Goal: Transaction & Acquisition: Purchase product/service

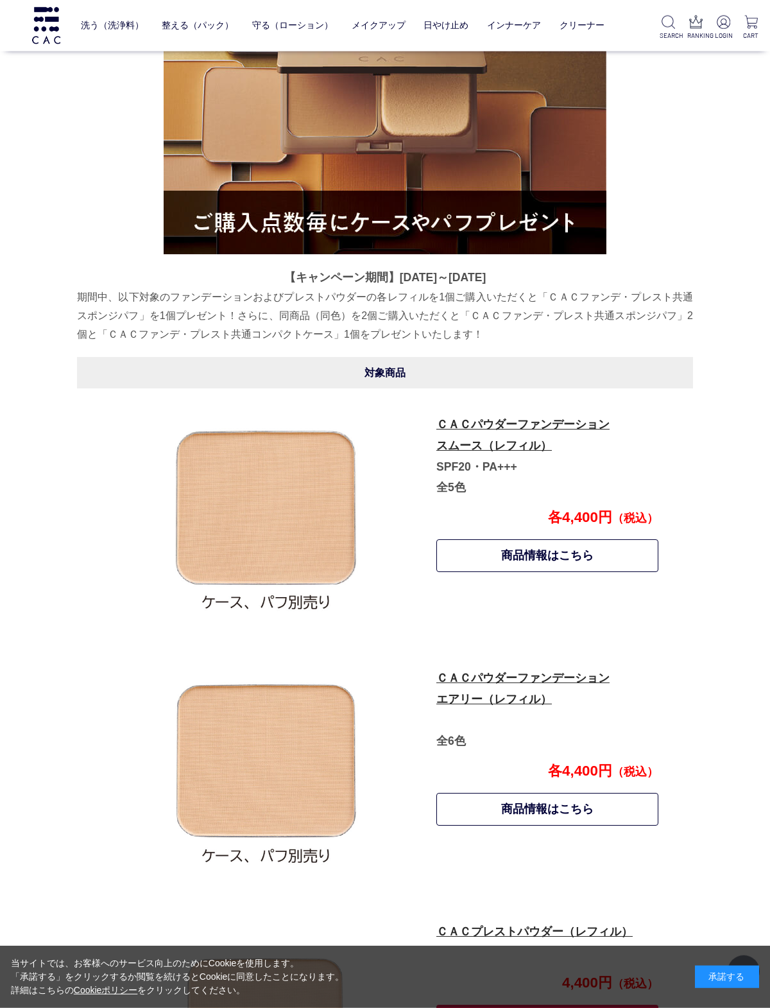
scroll to position [326, 0]
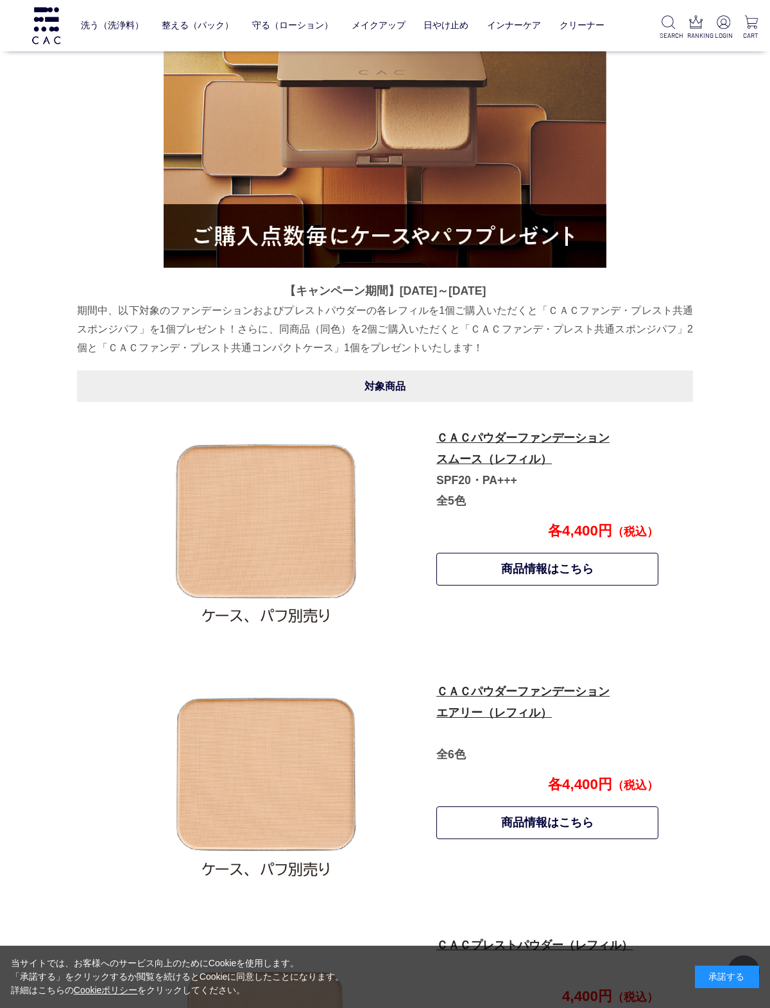
click at [528, 465] on link "ＣＡＣパウダーファンデーション スムース（レフィル）" at bounding box center [522, 448] width 173 height 34
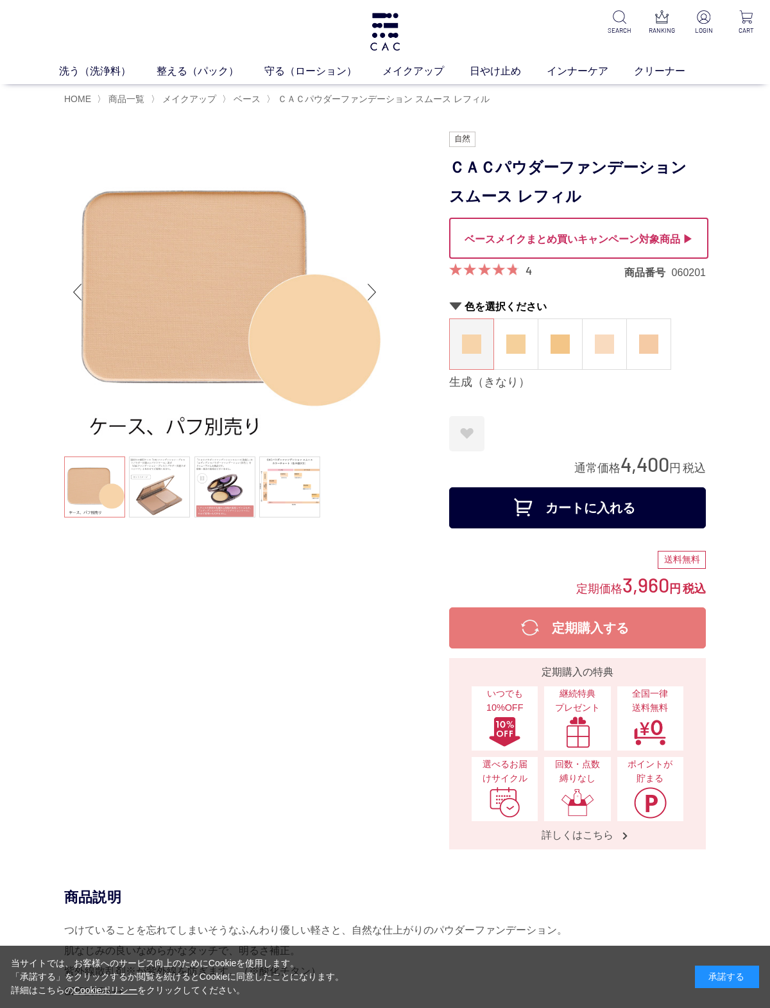
click at [167, 489] on link at bounding box center [159, 486] width 61 height 61
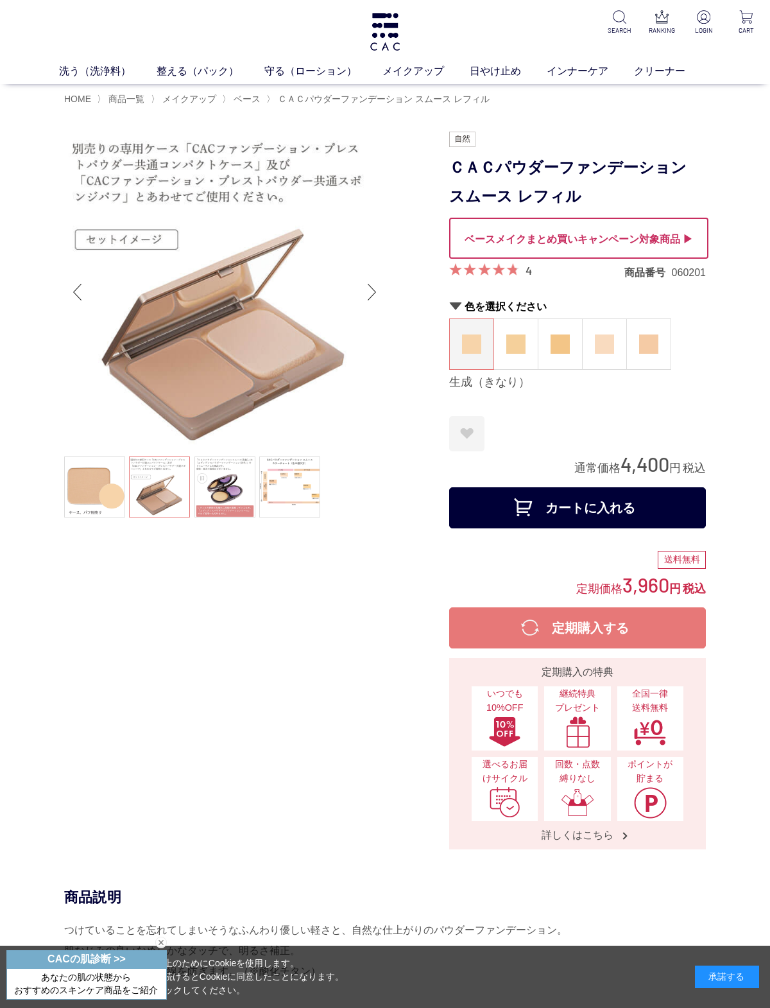
click at [225, 476] on link at bounding box center [224, 486] width 61 height 61
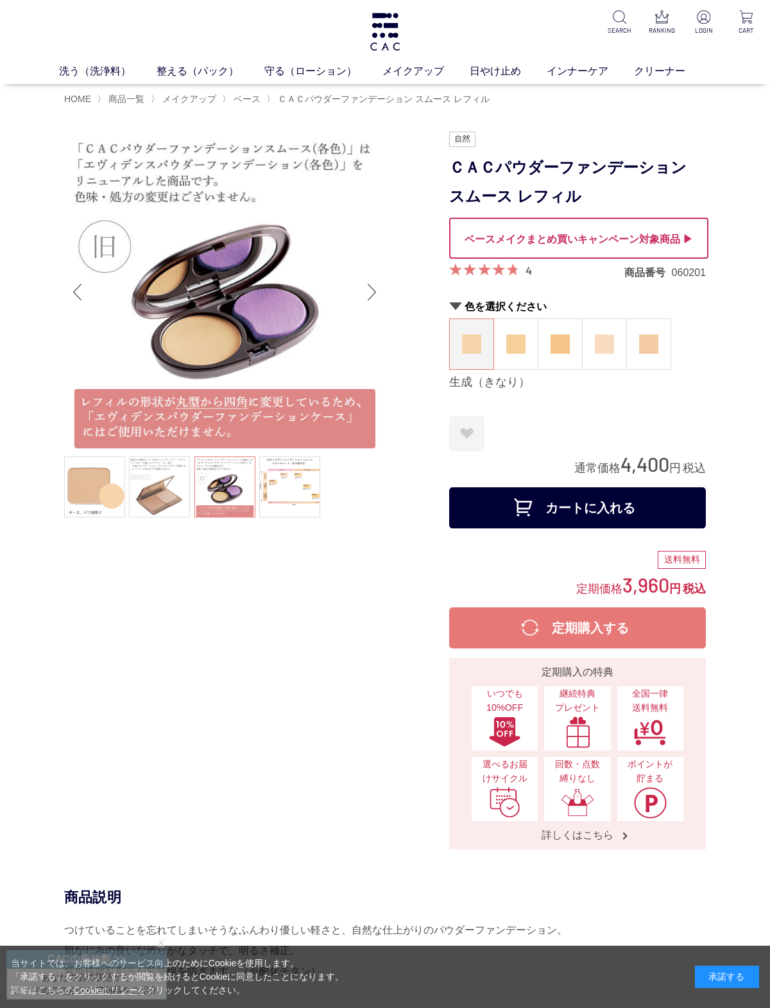
click at [300, 482] on link at bounding box center [289, 486] width 61 height 61
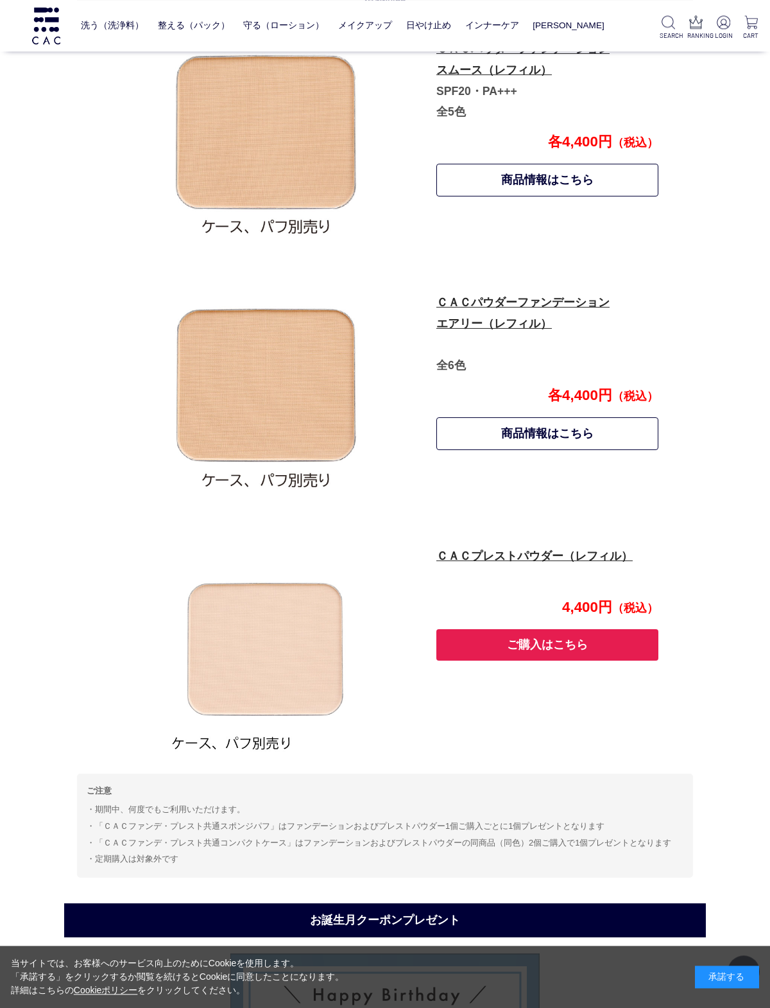
scroll to position [715, 0]
click at [545, 560] on link "ＣＡＣプレストパウダー（レフィル）" at bounding box center [534, 555] width 196 height 13
